Goal: Transaction & Acquisition: Purchase product/service

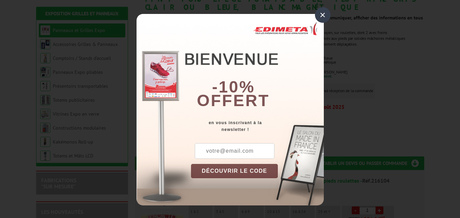
scroll to position [187, 0]
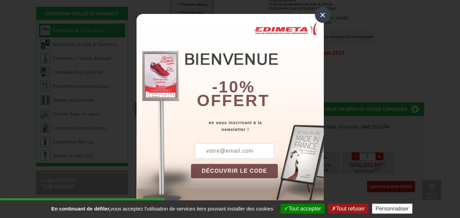
click at [321, 15] on div "×" at bounding box center [323, 15] width 16 height 16
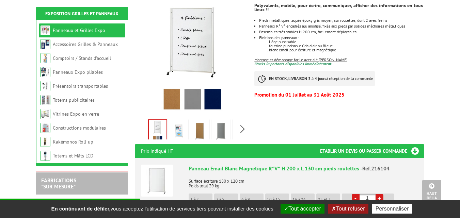
scroll to position [144, 0]
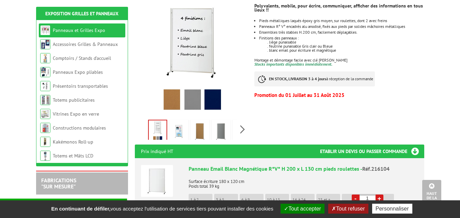
click at [201, 123] on img at bounding box center [200, 131] width 16 height 21
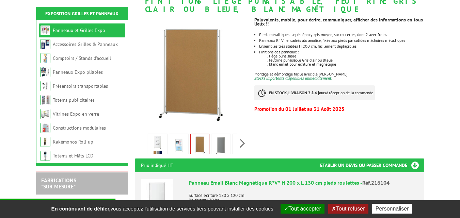
scroll to position [131, 0]
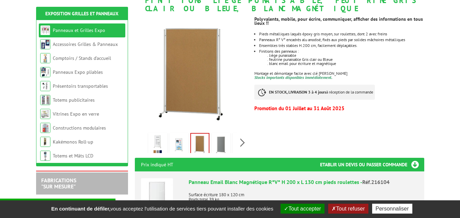
click at [161, 137] on img at bounding box center [157, 144] width 16 height 21
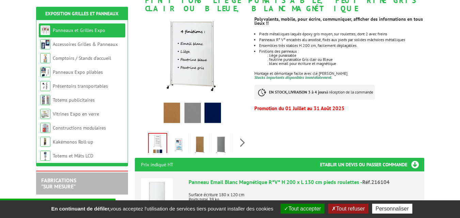
click at [181, 136] on img at bounding box center [179, 144] width 16 height 21
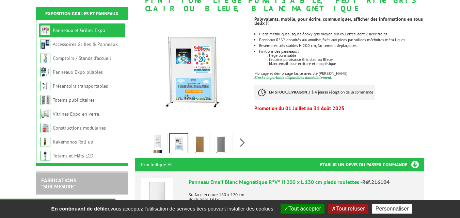
click at [155, 136] on img at bounding box center [157, 144] width 16 height 21
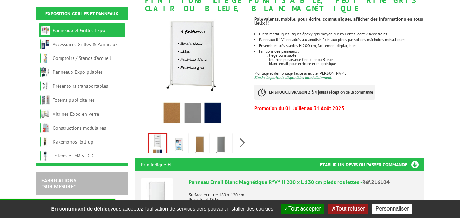
click at [201, 134] on img at bounding box center [200, 144] width 16 height 21
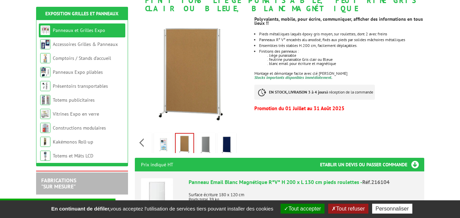
click at [242, 135] on div "Previous Next" at bounding box center [192, 143] width 115 height 24
click at [227, 135] on img at bounding box center [227, 144] width 16 height 21
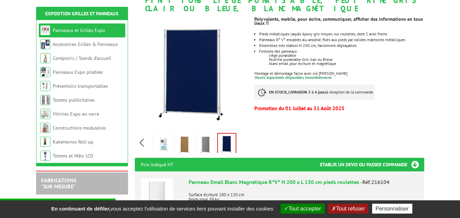
click at [187, 135] on img at bounding box center [184, 144] width 16 height 21
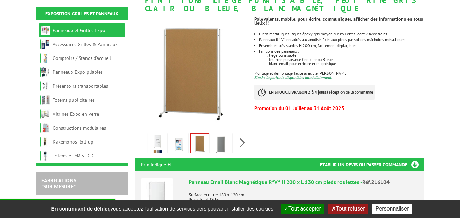
click at [141, 134] on div "Previous Next" at bounding box center [192, 143] width 115 height 24
click at [162, 134] on img at bounding box center [157, 144] width 16 height 21
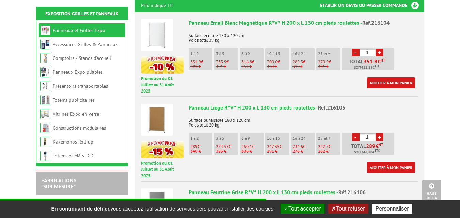
scroll to position [308, 0]
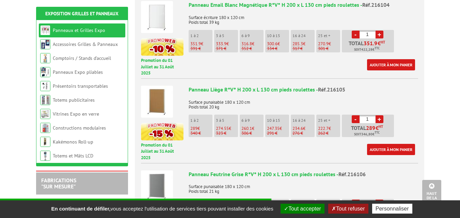
click at [379, 115] on link "+" at bounding box center [379, 119] width 8 height 8
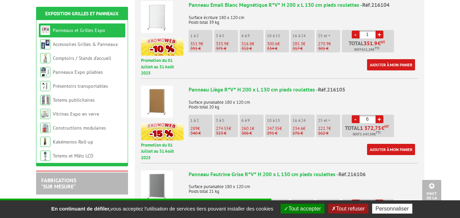
click at [379, 115] on link "+" at bounding box center [379, 119] width 8 height 8
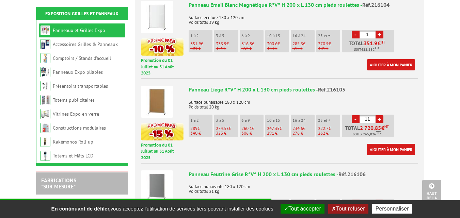
click at [379, 115] on link "+" at bounding box center [379, 119] width 8 height 8
click at [355, 115] on link "-" at bounding box center [356, 119] width 8 height 8
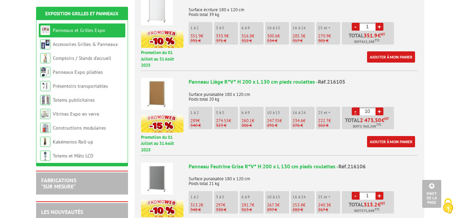
scroll to position [324, 0]
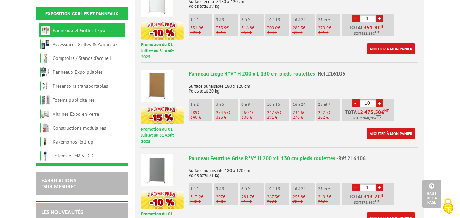
click at [371, 99] on input "10" at bounding box center [367, 103] width 16 height 8
type input "1"
